Goal: Find specific page/section: Find specific page/section

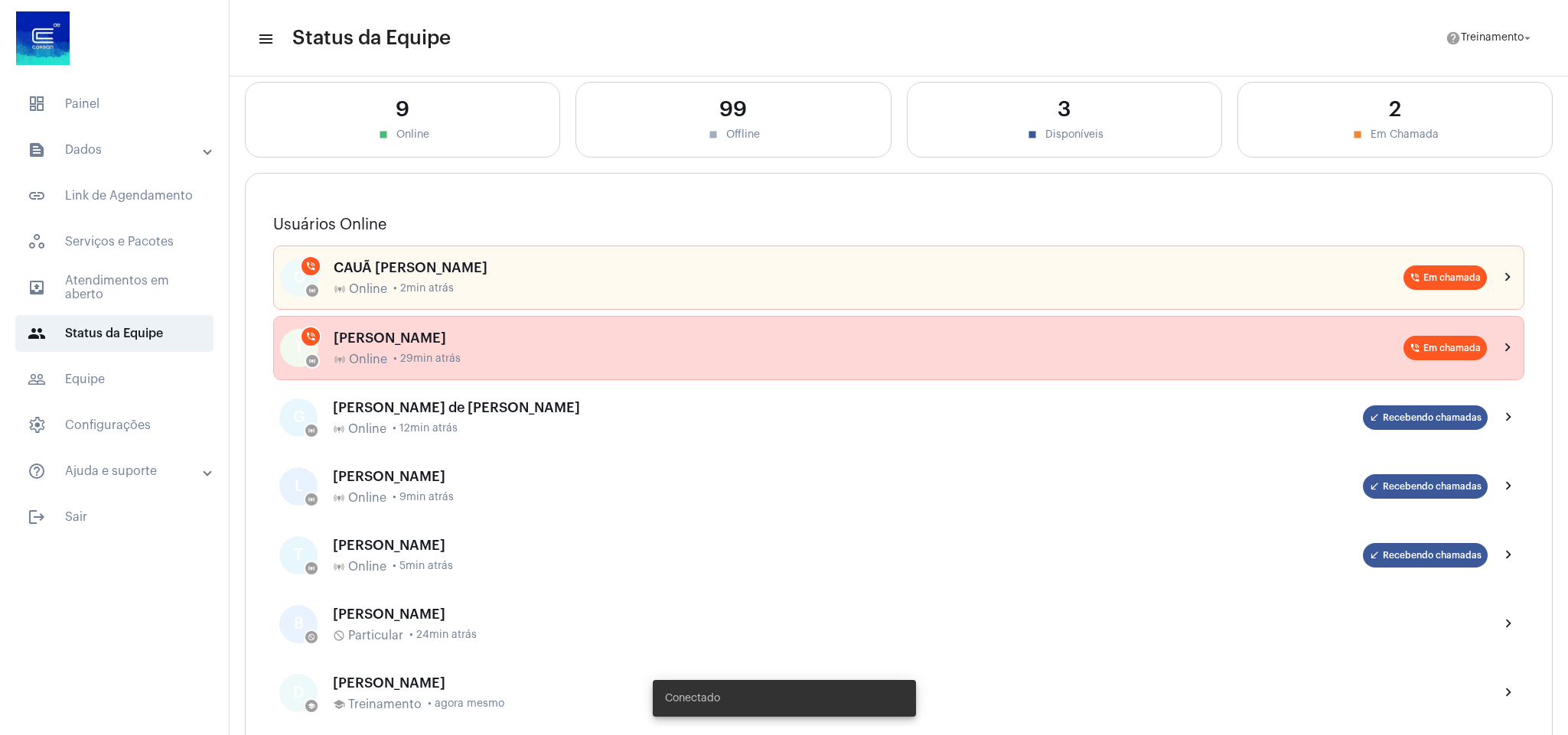
scroll to position [115, 0]
